Goal: Task Accomplishment & Management: Complete application form

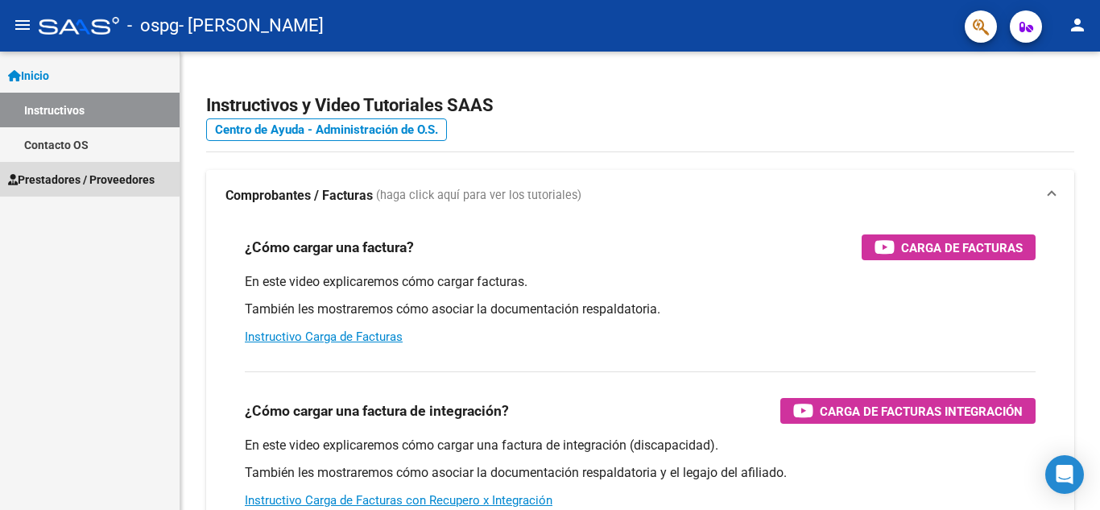
click at [59, 176] on span "Prestadores / Proveedores" at bounding box center [81, 180] width 147 height 18
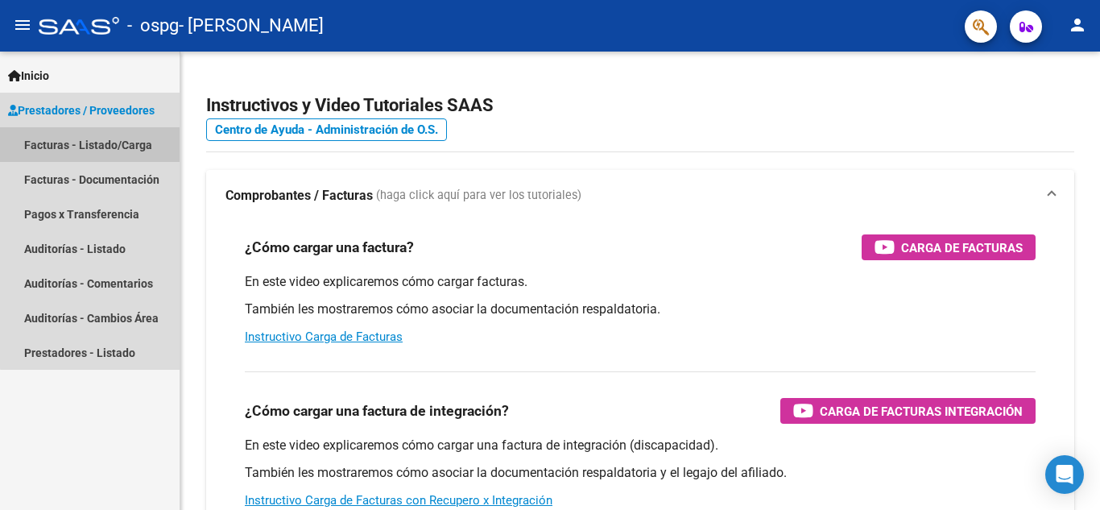
click at [136, 147] on link "Facturas - Listado/Carga" at bounding box center [90, 144] width 180 height 35
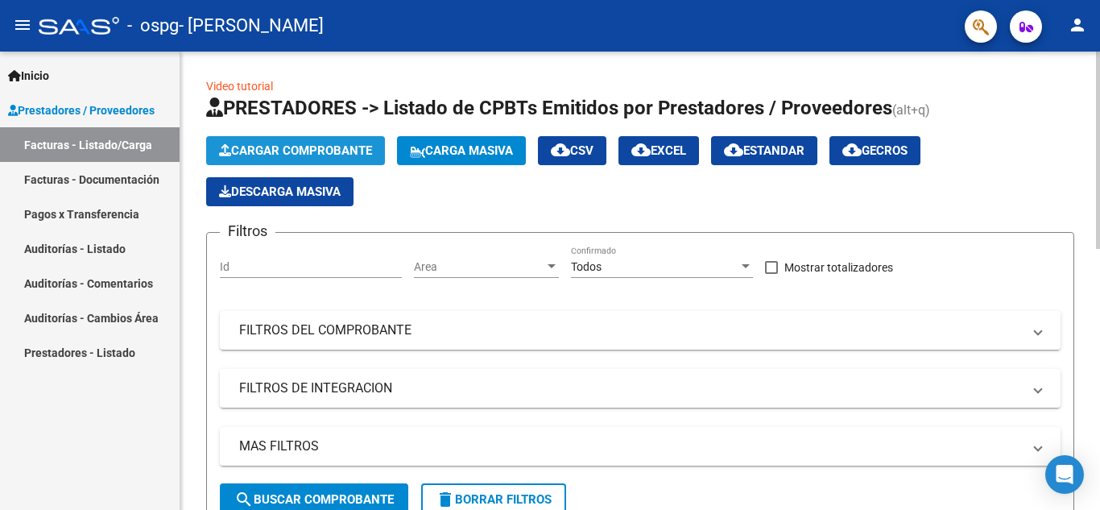
click at [324, 153] on span "Cargar Comprobante" at bounding box center [295, 150] width 153 height 15
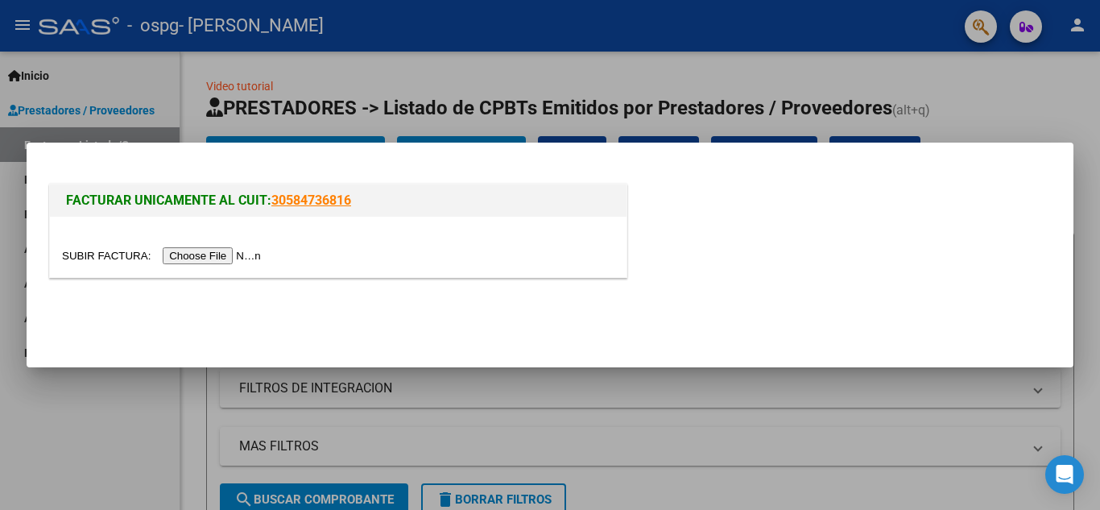
click at [211, 262] on input "file" at bounding box center [164, 255] width 204 height 17
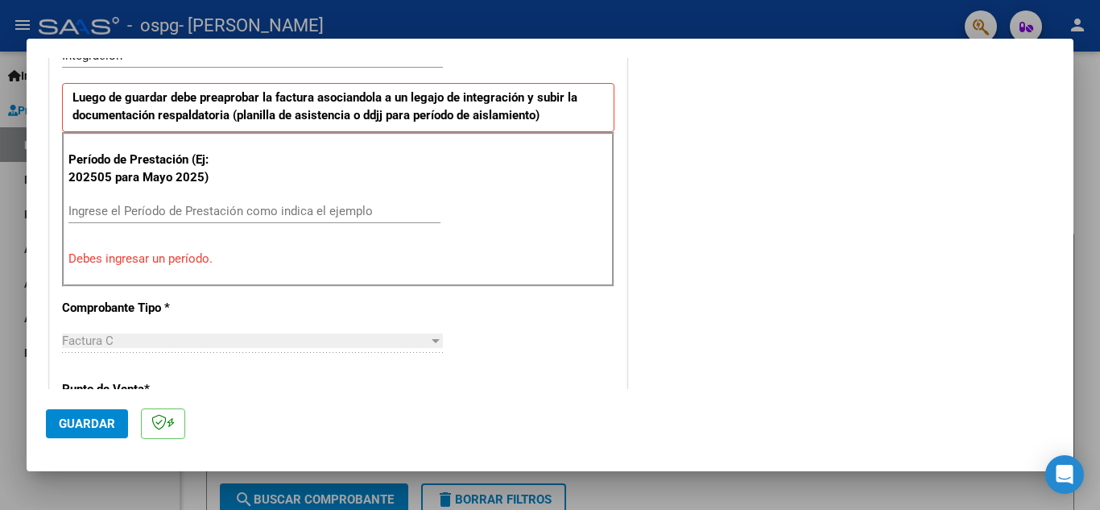
scroll to position [421, 0]
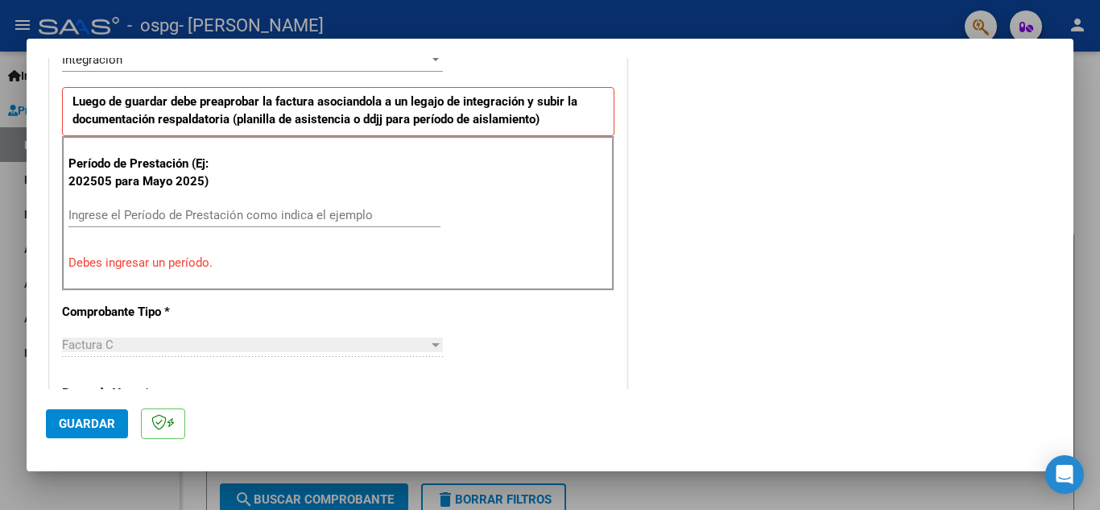
click at [175, 222] on input "Ingrese el Período de Prestación como indica el ejemplo" at bounding box center [254, 215] width 372 height 15
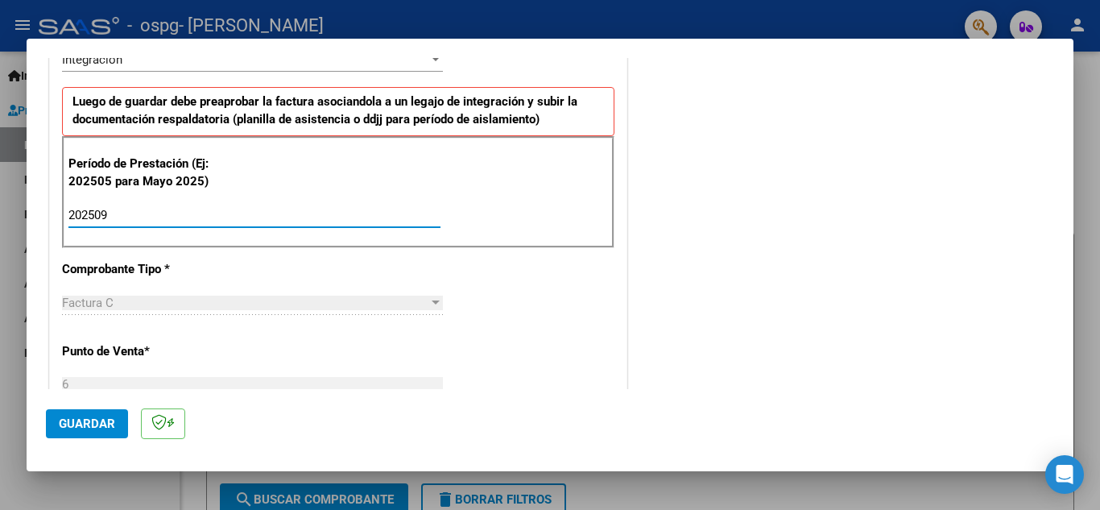
type input "202509"
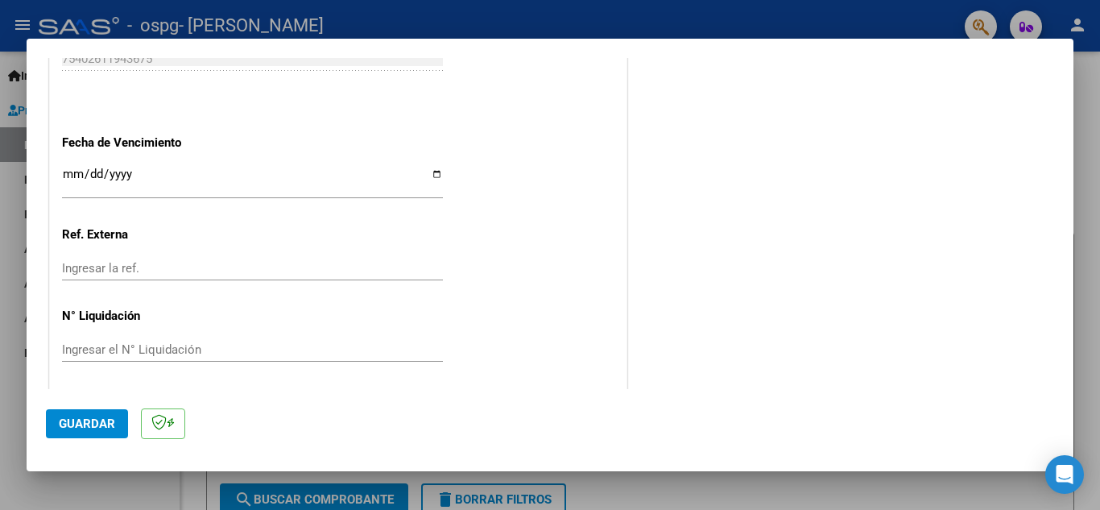
scroll to position [1087, 0]
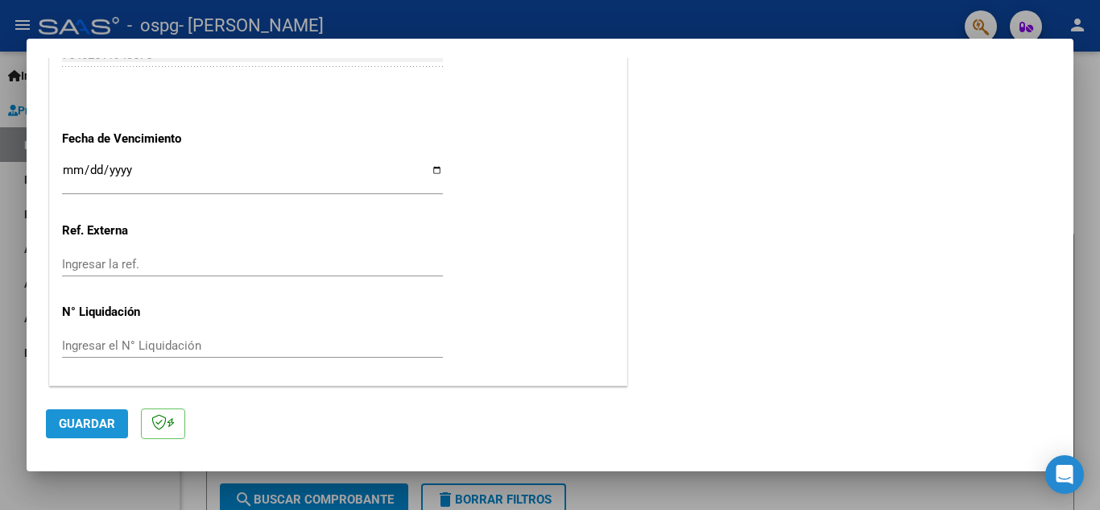
click at [88, 421] on span "Guardar" at bounding box center [87, 424] width 56 height 15
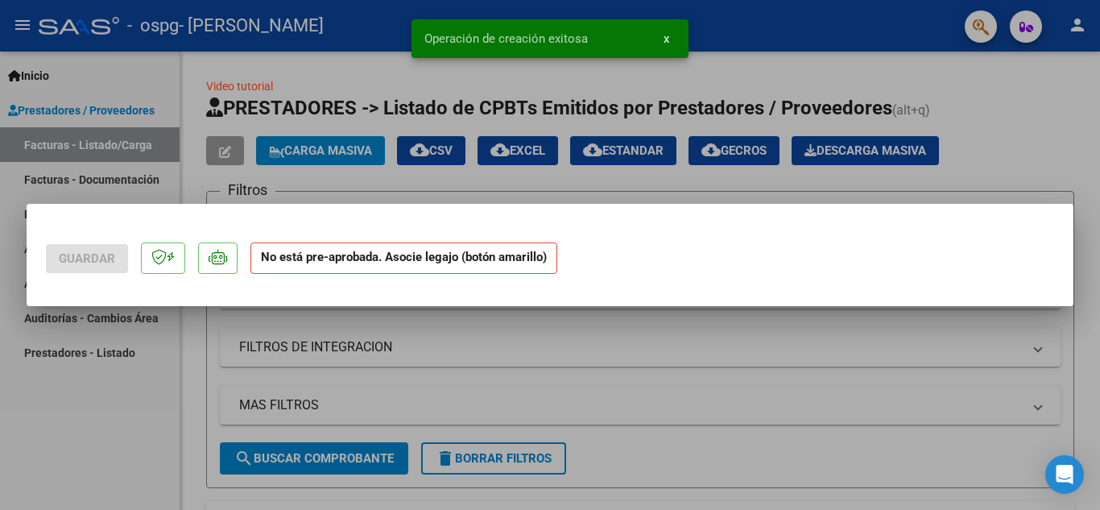
scroll to position [0, 0]
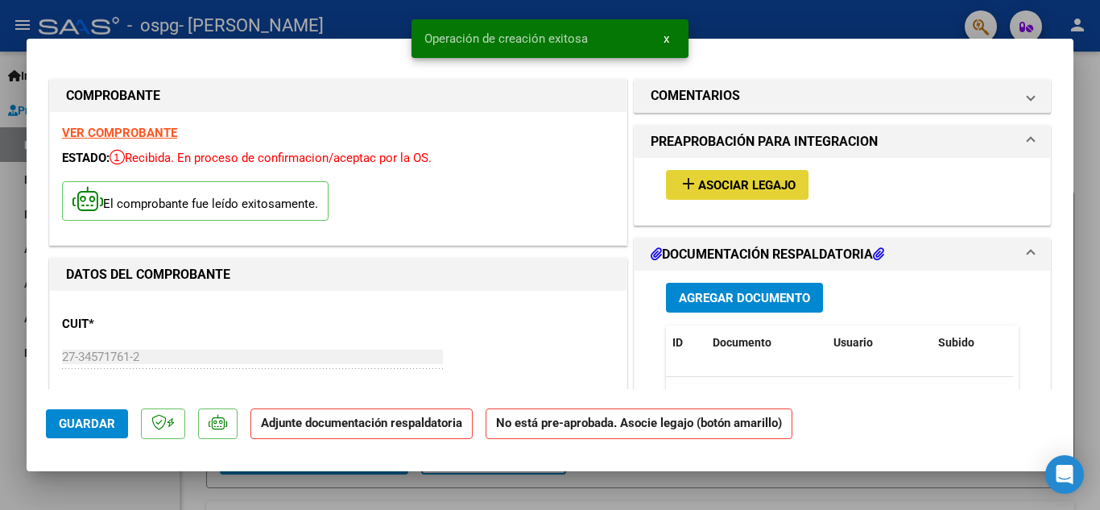
click at [749, 180] on span "Asociar Legajo" at bounding box center [746, 185] width 97 height 15
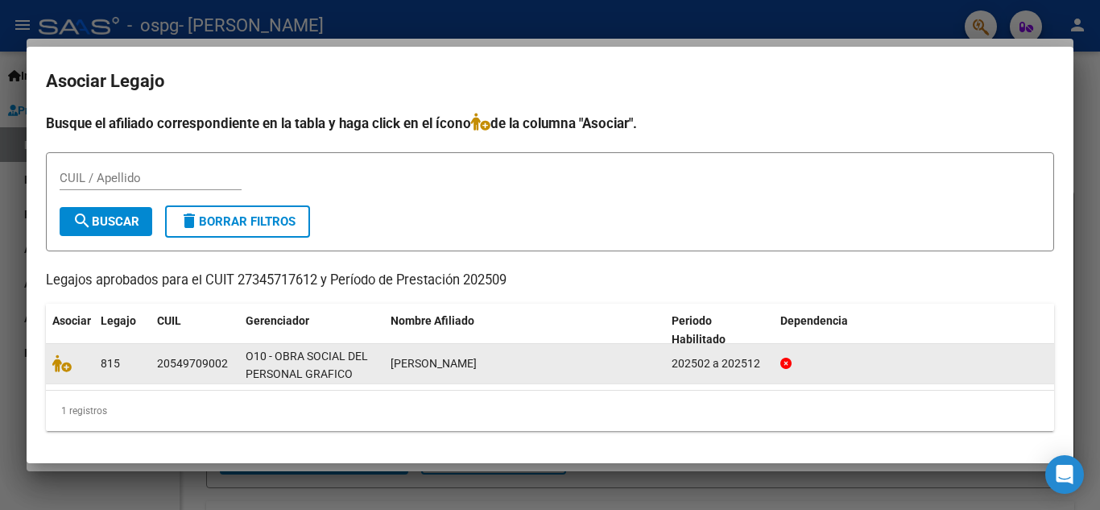
click at [85, 365] on div at bounding box center [69, 363] width 35 height 19
click at [64, 364] on icon at bounding box center [61, 363] width 19 height 18
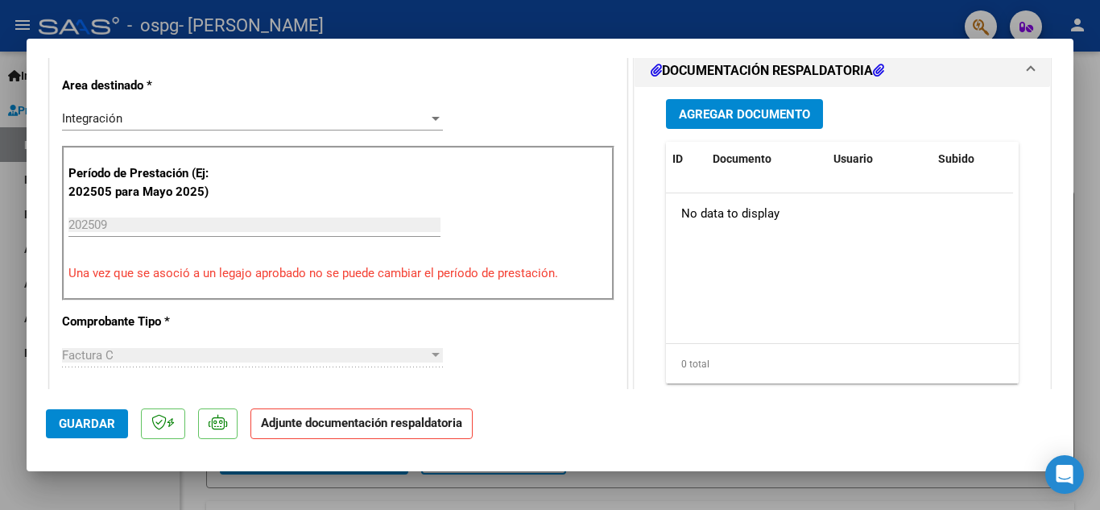
scroll to position [400, 0]
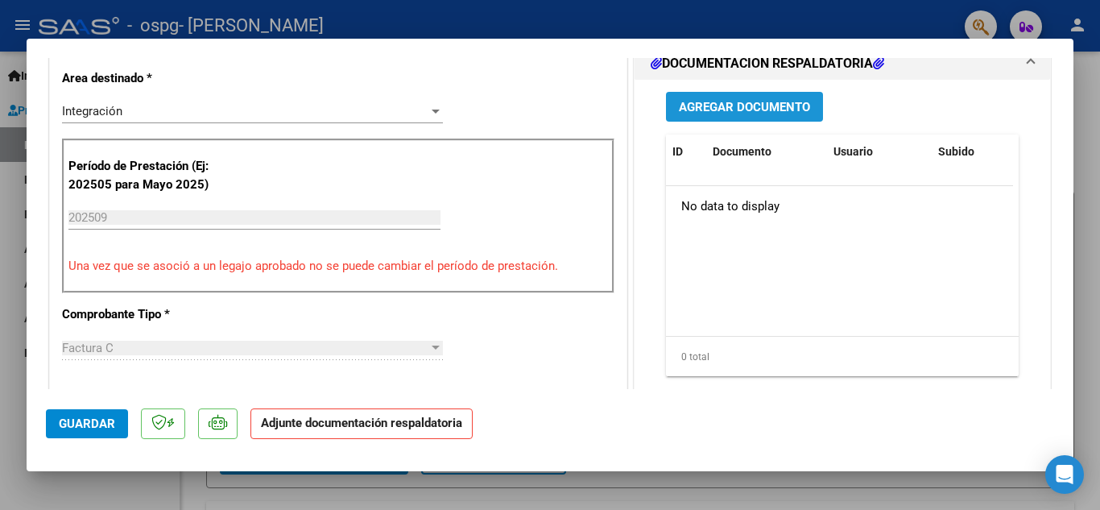
click at [767, 115] on button "Agregar Documento" at bounding box center [744, 107] width 157 height 30
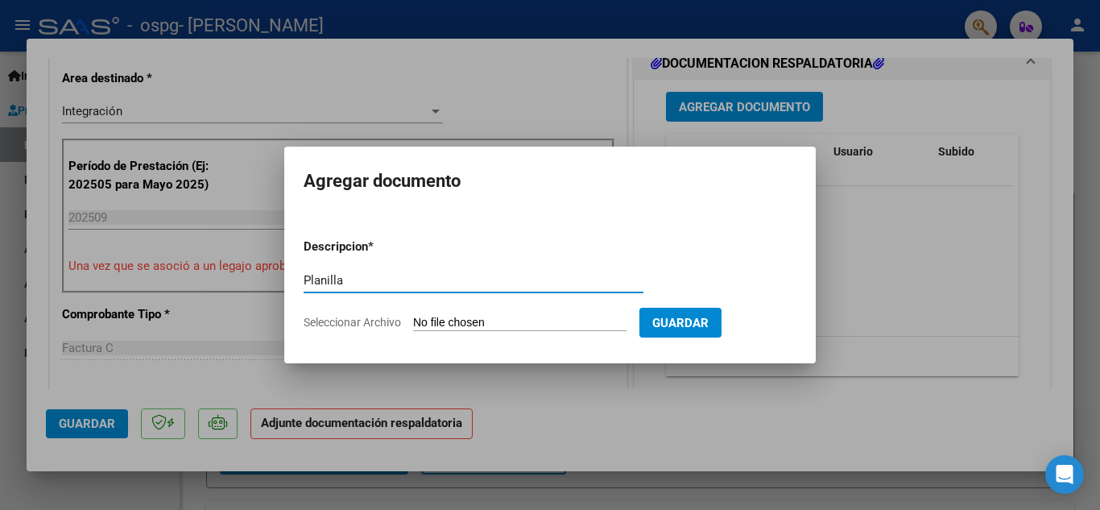
type input "Planilla"
click at [450, 321] on input "Seleccionar Archivo" at bounding box center [519, 323] width 213 height 15
type input "C:\fakepath\Planilla [PERSON_NAME]-09.2025.pdf"
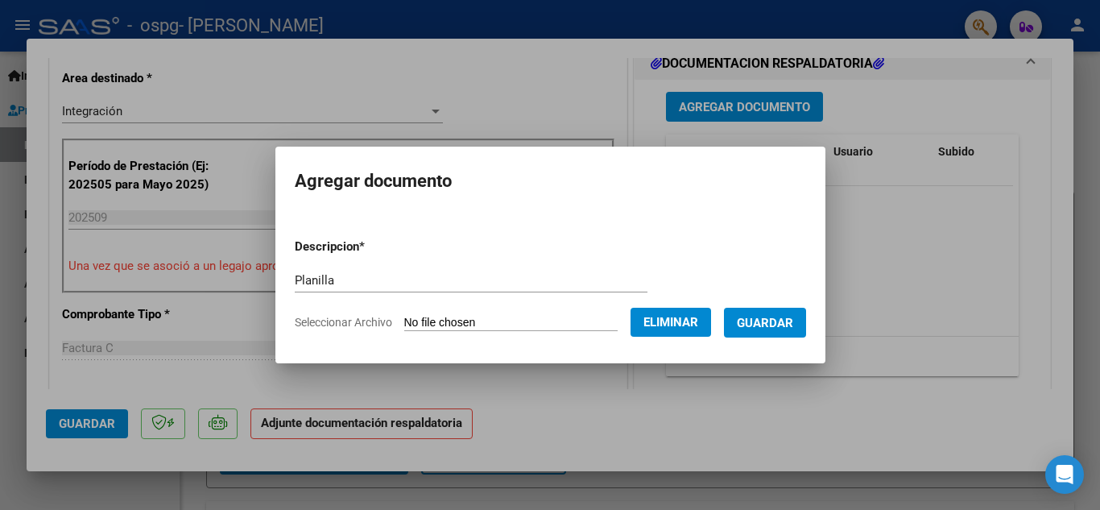
click at [794, 323] on span "Guardar" at bounding box center [765, 323] width 56 height 15
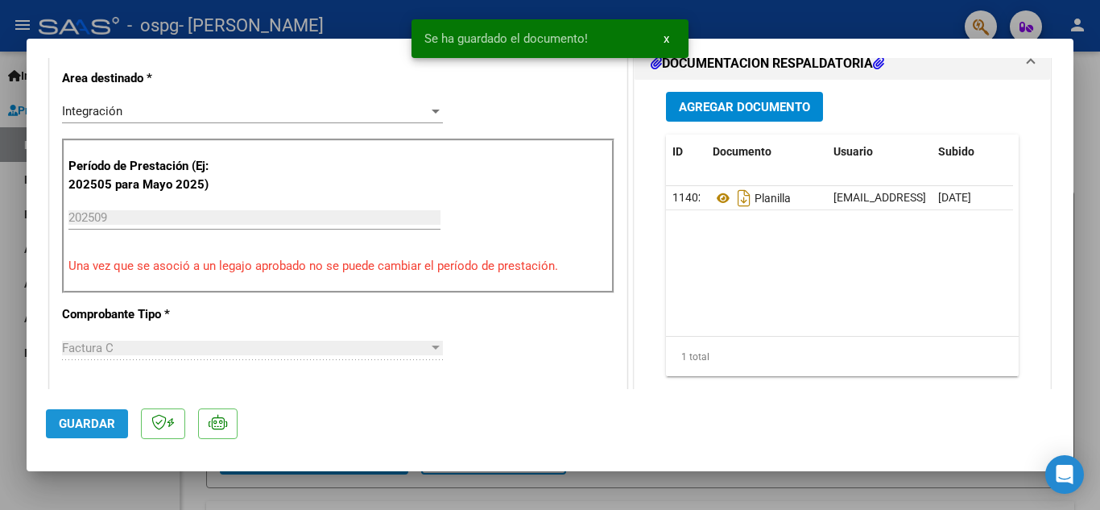
click at [82, 425] on span "Guardar" at bounding box center [87, 424] width 56 height 15
click at [1094, 94] on div at bounding box center [550, 255] width 1100 height 510
type input "$ 0,00"
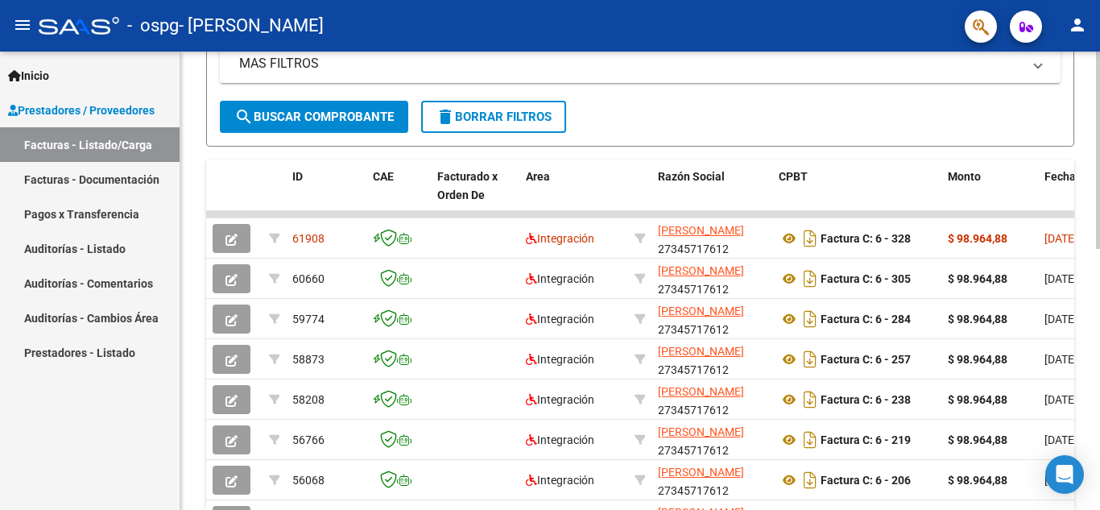
scroll to position [390, 0]
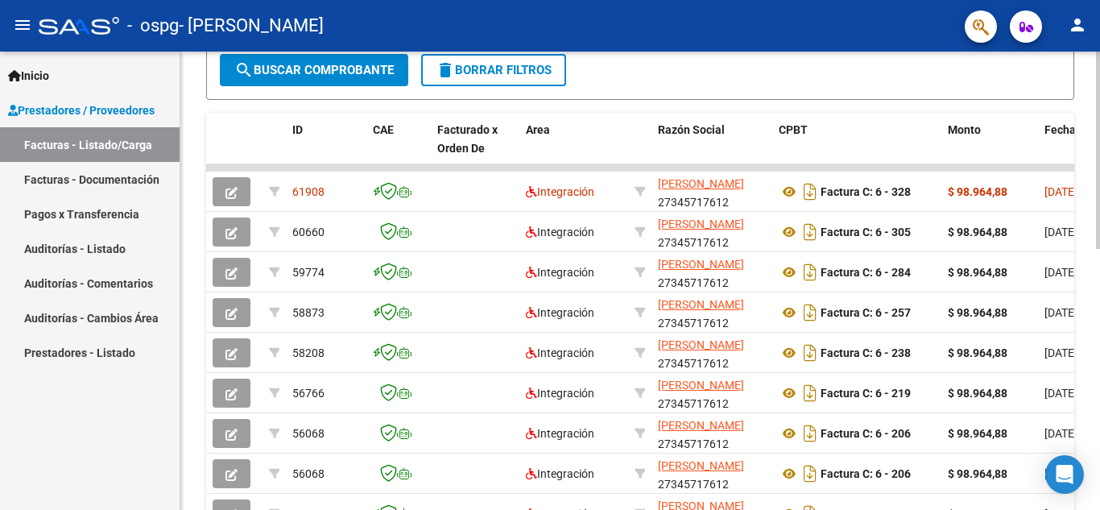
click at [1090, 413] on div "Video tutorial PRESTADORES -> Listado de CPBTs Emitidos por Prestadores / Prove…" at bounding box center [642, 147] width 924 height 1050
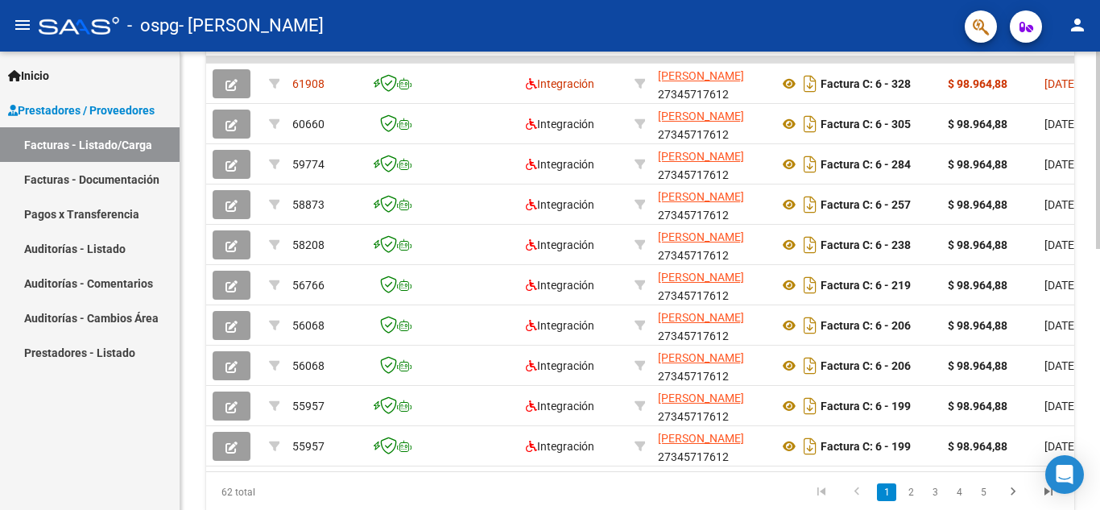
scroll to position [547, 0]
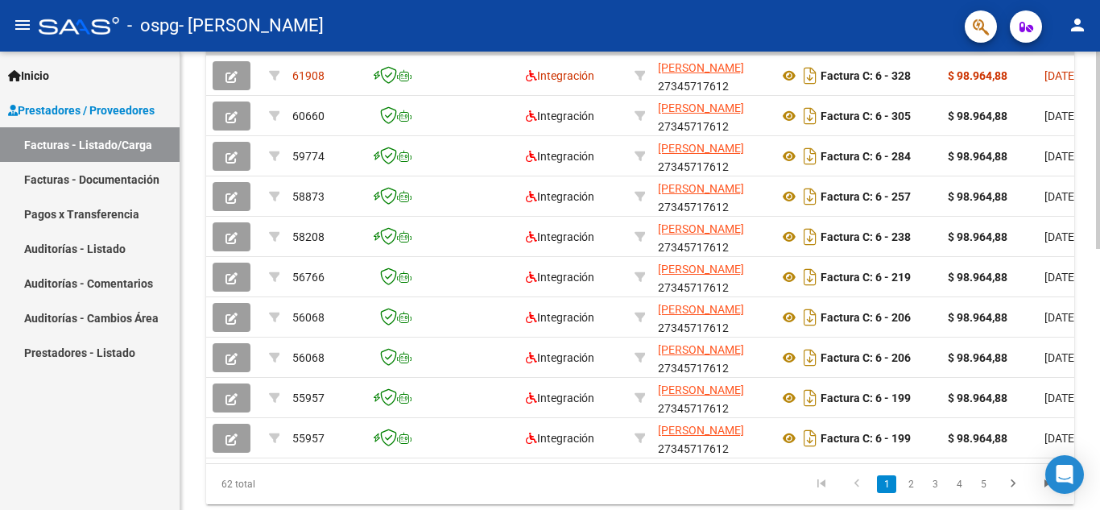
click at [1100, 404] on div at bounding box center [1098, 390] width 4 height 197
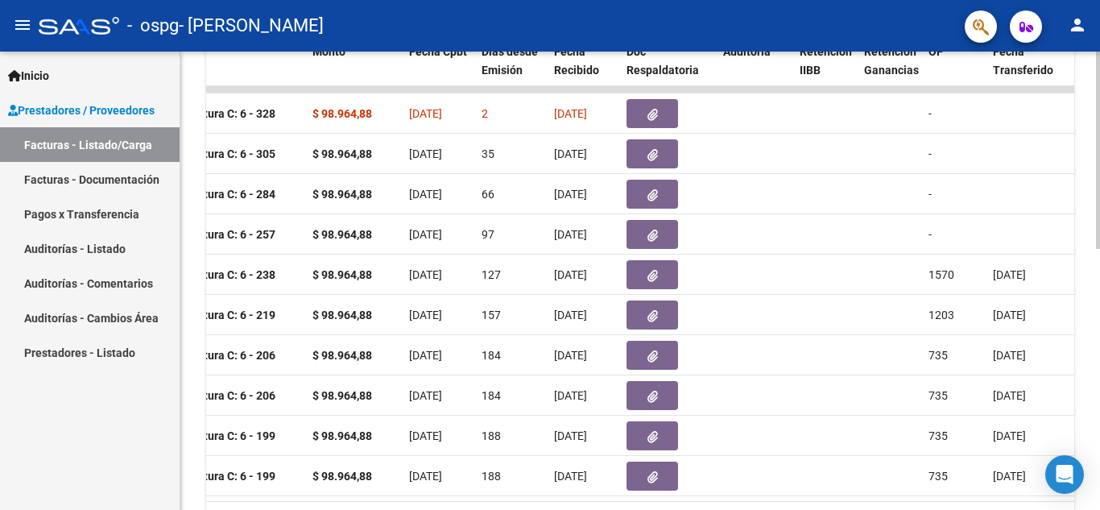
scroll to position [521, 0]
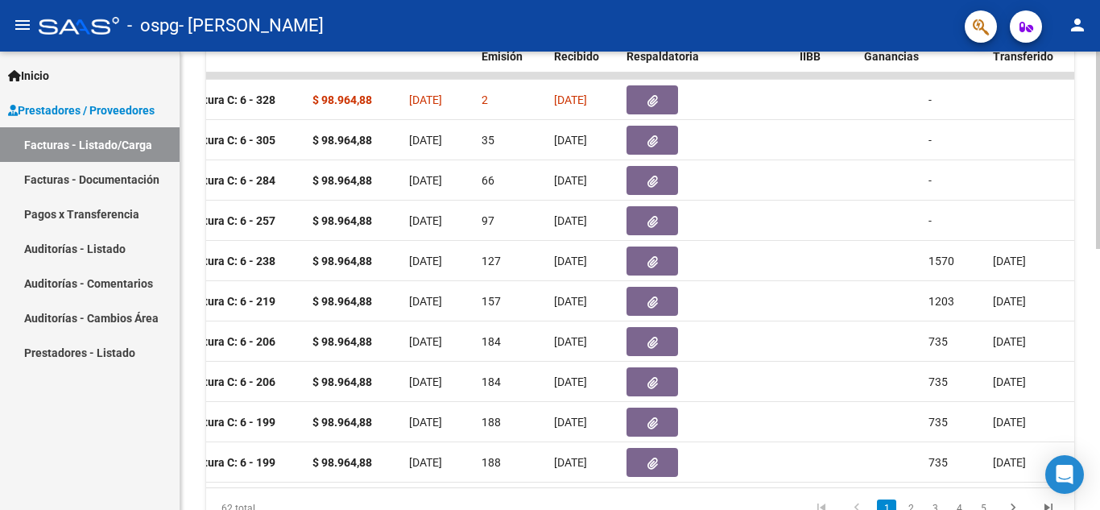
click at [1100, 292] on div at bounding box center [1098, 379] width 4 height 197
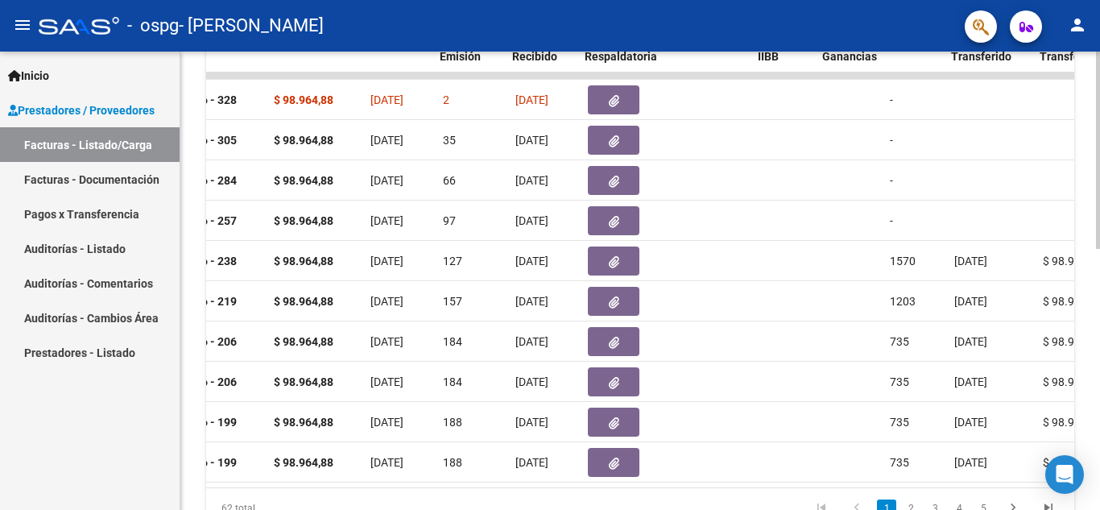
scroll to position [0, 678]
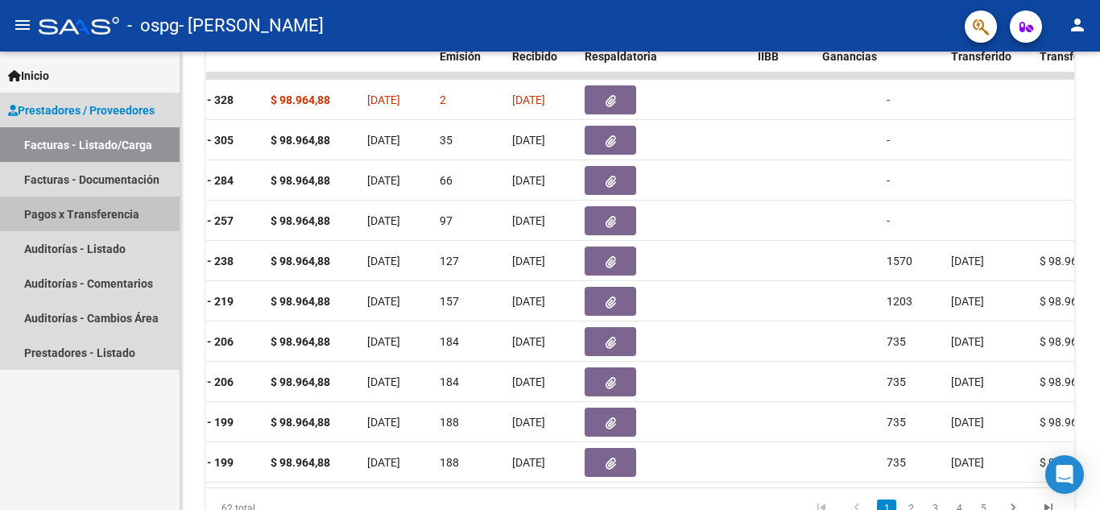
click at [56, 209] on link "Pagos x Transferencia" at bounding box center [90, 214] width 180 height 35
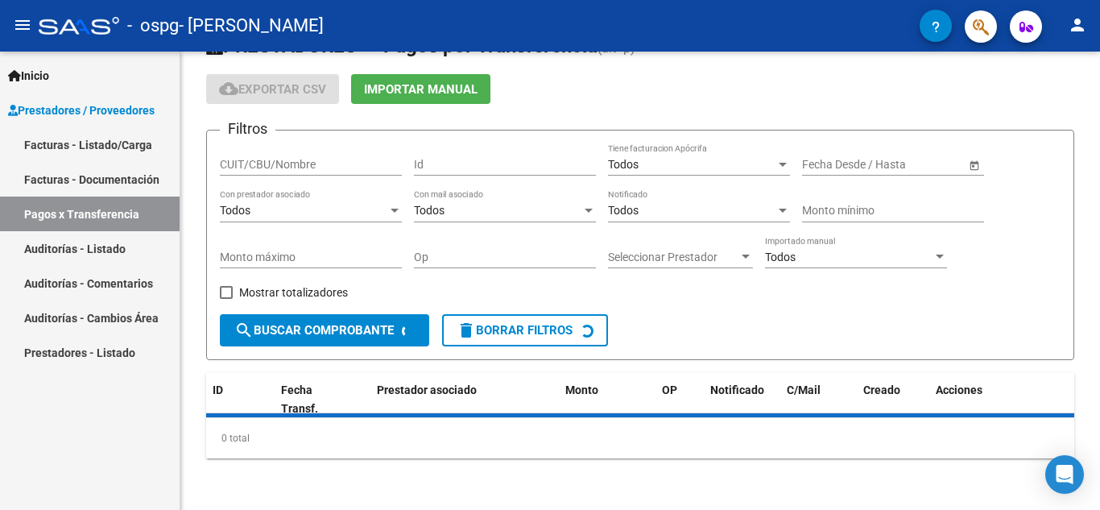
scroll to position [295, 0]
